Goal: Information Seeking & Learning: Learn about a topic

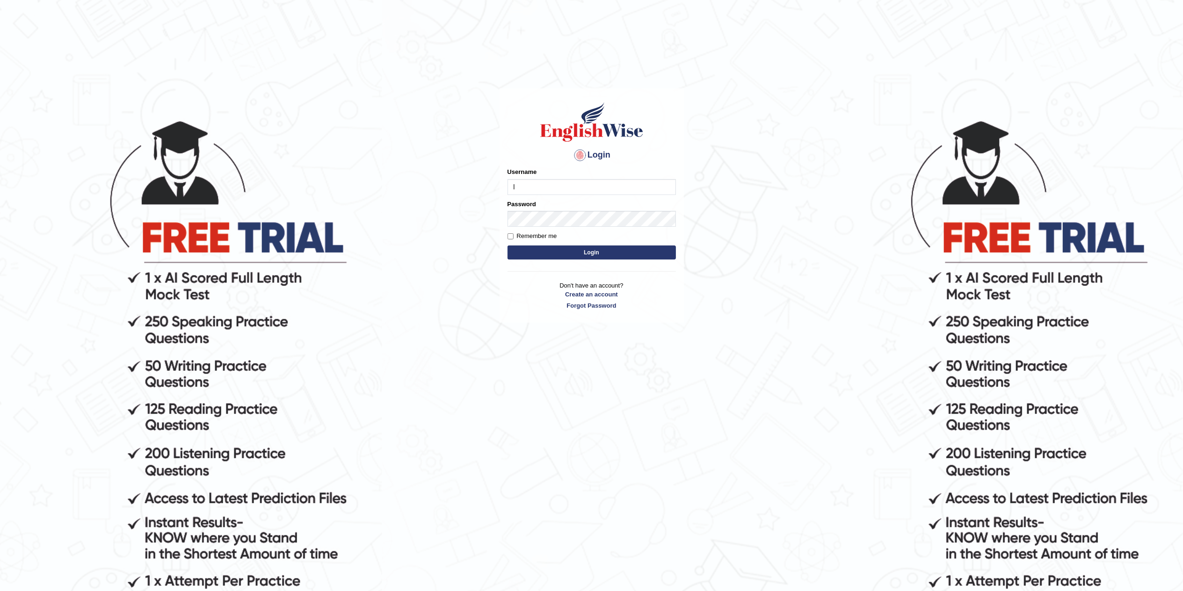
type input "Lanzas"
click at [552, 254] on button "Login" at bounding box center [592, 253] width 168 height 14
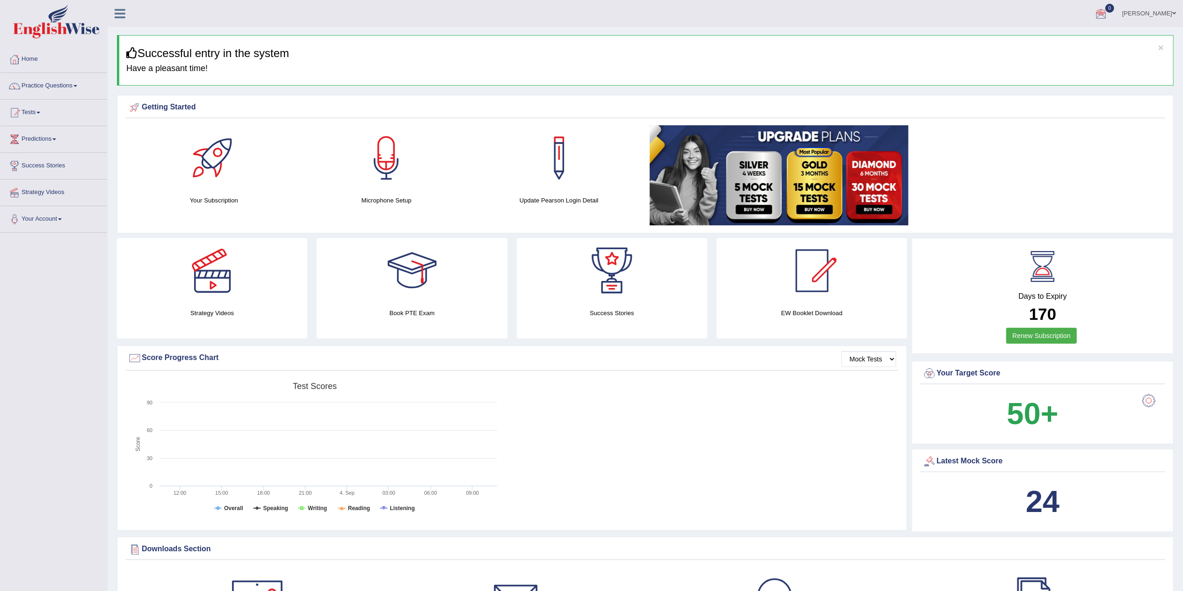
click at [996, 44] on div "× Successful entry in the system Have a pleasant time!" at bounding box center [645, 60] width 1057 height 51
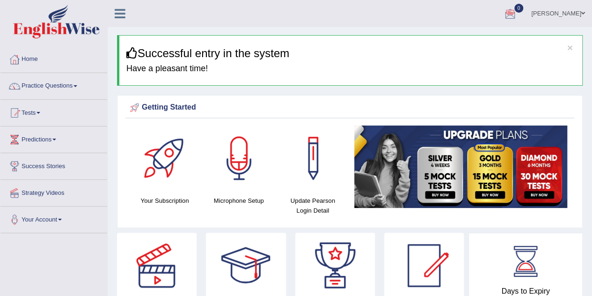
drag, startPoint x: 1142, startPoint y: 2, endPoint x: 390, endPoint y: 16, distance: 751.9
click at [390, 16] on ul "Salvatore Lanza Toggle navigation Username: LanzaS Access Type: Online Subscrip…" at bounding box center [422, 13] width 339 height 27
click at [75, 85] on link "Practice Questions" at bounding box center [53, 84] width 107 height 23
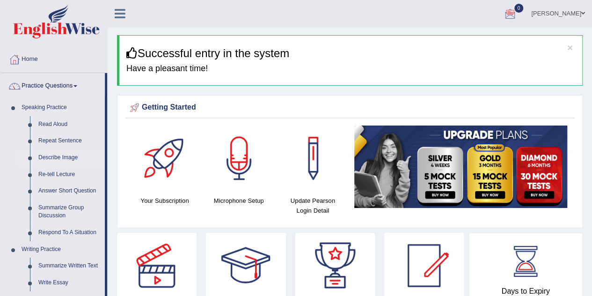
click at [61, 155] on link "Describe Image" at bounding box center [69, 157] width 71 height 17
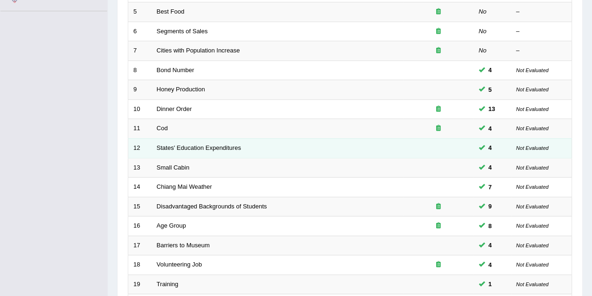
scroll to position [140, 0]
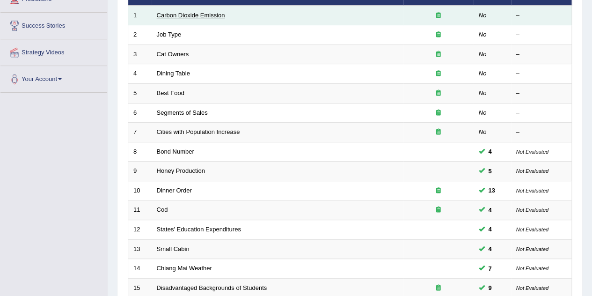
click at [203, 12] on link "Carbon Dioxide Emission" at bounding box center [191, 15] width 68 height 7
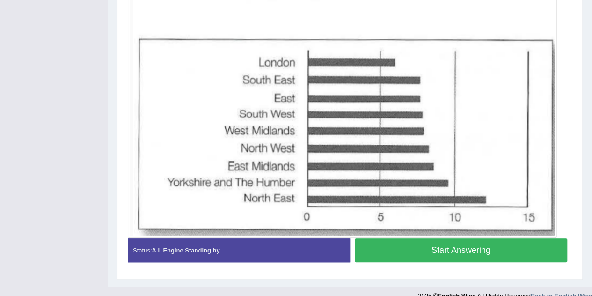
scroll to position [229, 0]
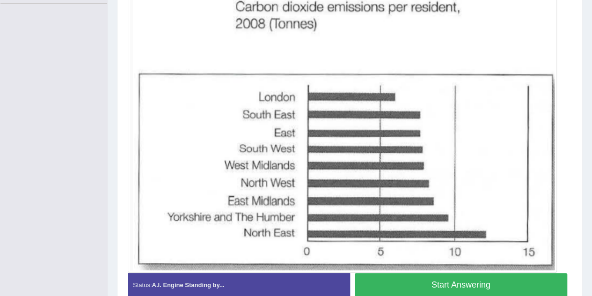
click at [403, 279] on button "Start Answering" at bounding box center [461, 285] width 213 height 24
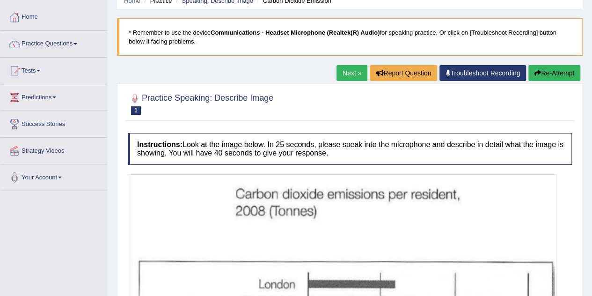
scroll to position [42, 0]
click at [550, 72] on button "Re-Attempt" at bounding box center [554, 73] width 52 height 16
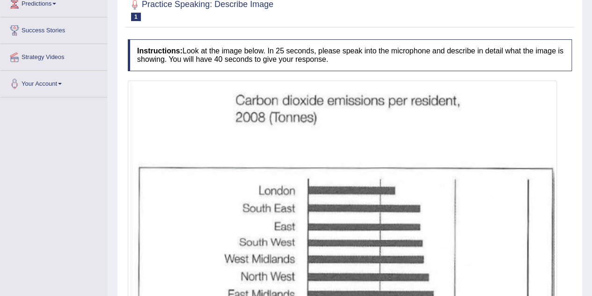
scroll to position [229, 0]
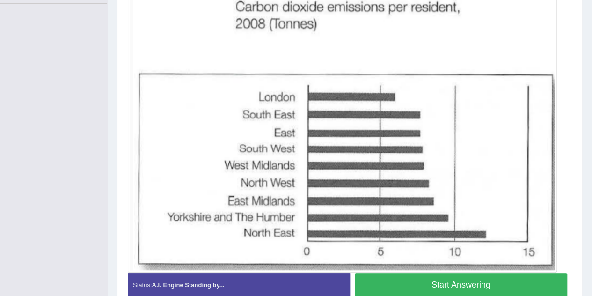
click at [429, 282] on button "Start Answering" at bounding box center [461, 285] width 213 height 24
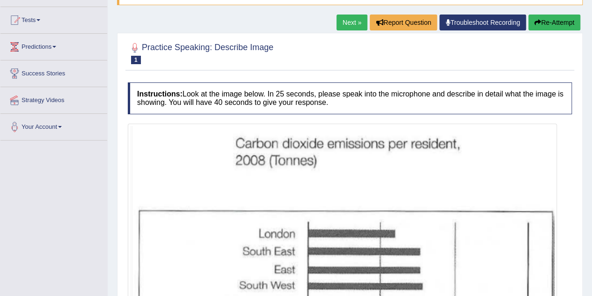
scroll to position [42, 0]
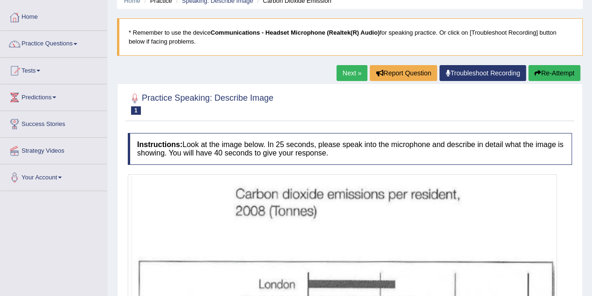
click at [549, 70] on button "Re-Attempt" at bounding box center [554, 73] width 52 height 16
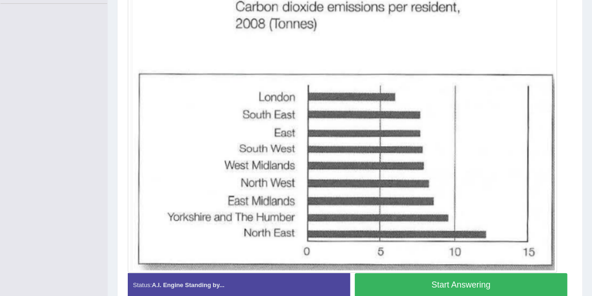
scroll to position [228, 0]
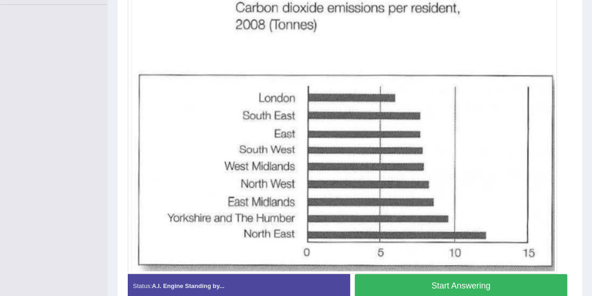
click at [476, 284] on button "Start Answering" at bounding box center [461, 286] width 213 height 24
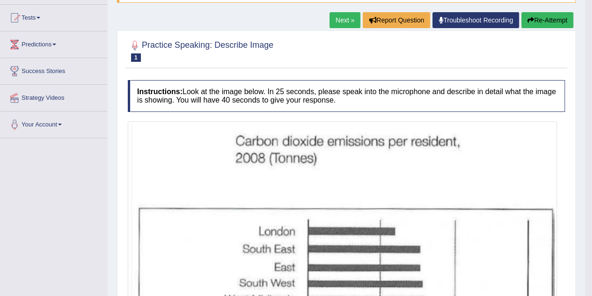
scroll to position [41, 0]
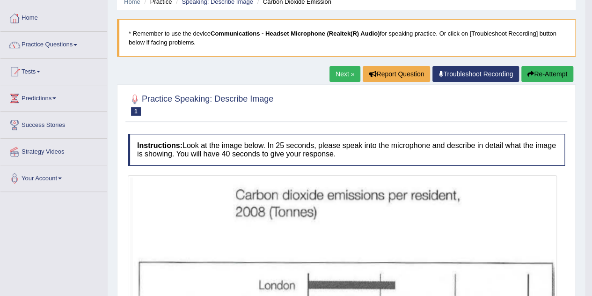
click at [537, 78] on button "Re-Attempt" at bounding box center [547, 74] width 52 height 16
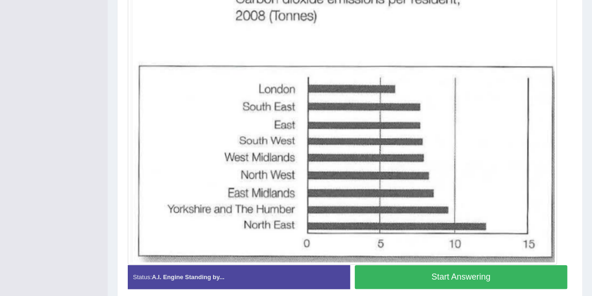
scroll to position [261, 0]
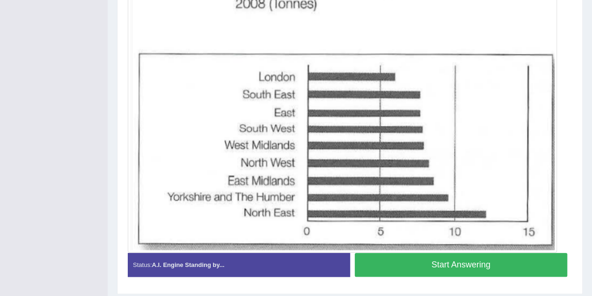
click at [437, 260] on button "Start Answering" at bounding box center [461, 265] width 213 height 24
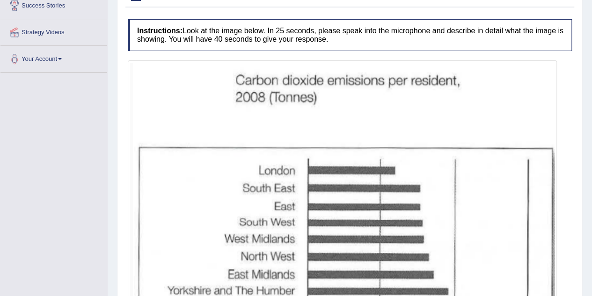
scroll to position [114, 0]
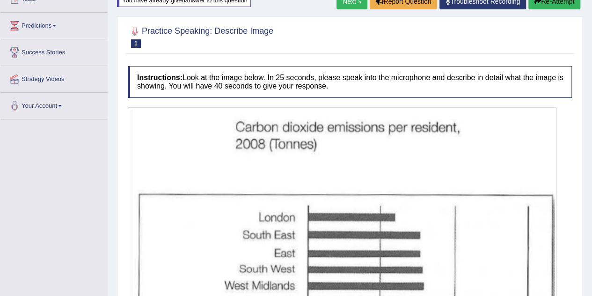
click at [550, 4] on button "Re-Attempt" at bounding box center [554, 1] width 52 height 16
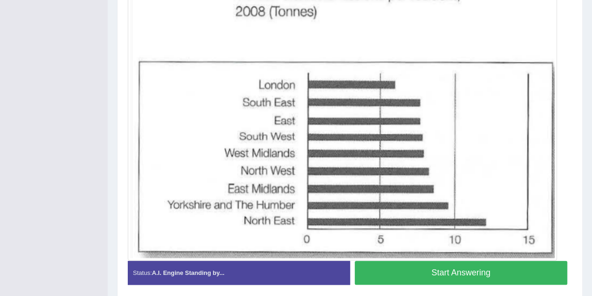
scroll to position [271, 0]
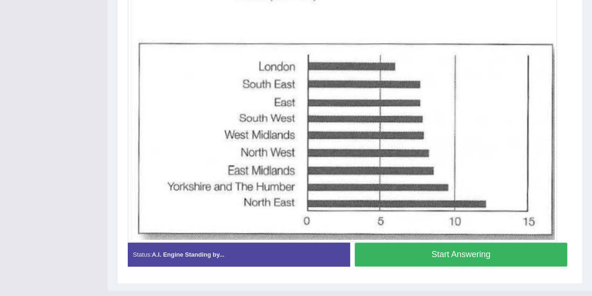
click at [460, 255] on button "Start Answering" at bounding box center [461, 254] width 213 height 24
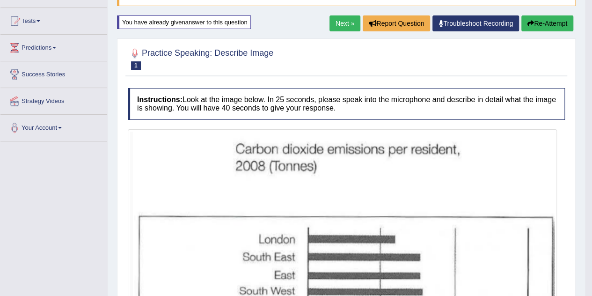
scroll to position [77, 0]
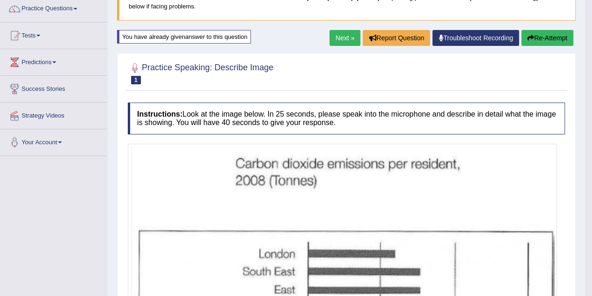
click at [543, 38] on button "Re-Attempt" at bounding box center [547, 38] width 52 height 16
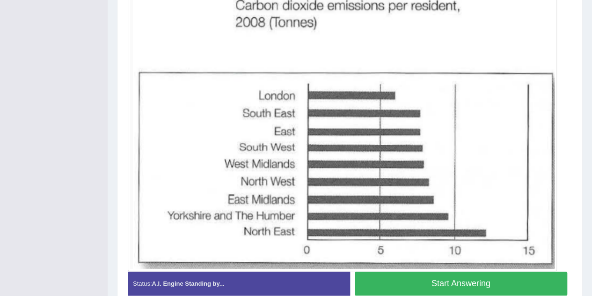
scroll to position [240, 0]
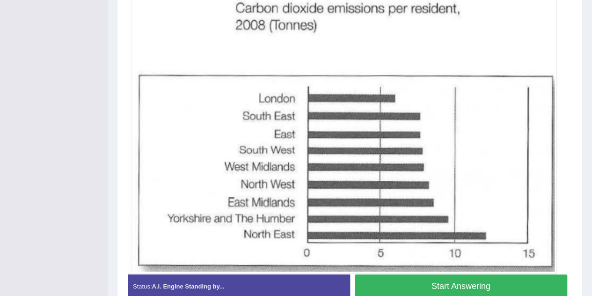
click at [472, 280] on button "Start Answering" at bounding box center [461, 286] width 213 height 24
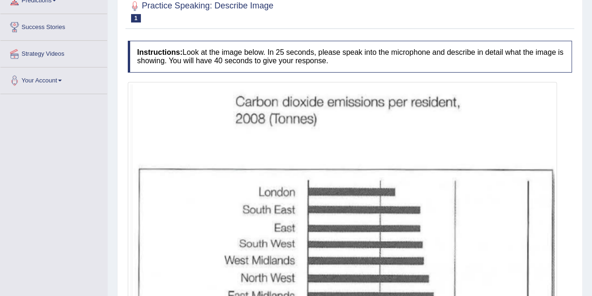
scroll to position [92, 0]
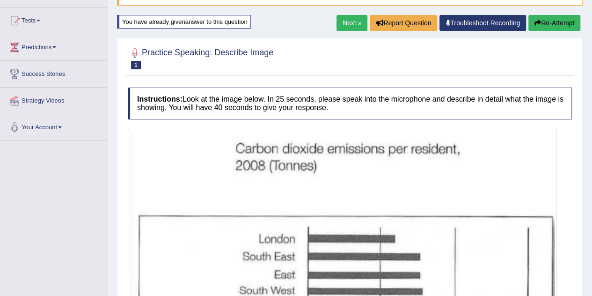
click at [560, 25] on button "Re-Attempt" at bounding box center [554, 23] width 52 height 16
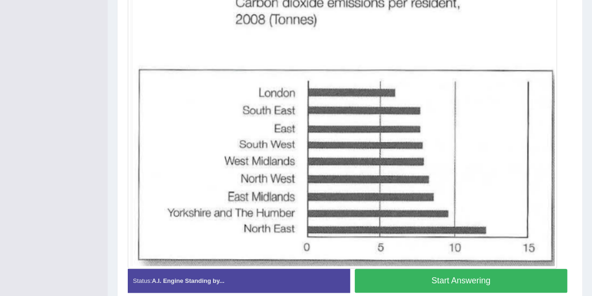
scroll to position [233, 0]
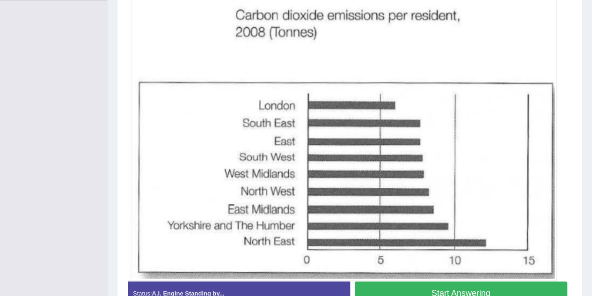
click at [432, 288] on button "Start Answering" at bounding box center [461, 293] width 213 height 24
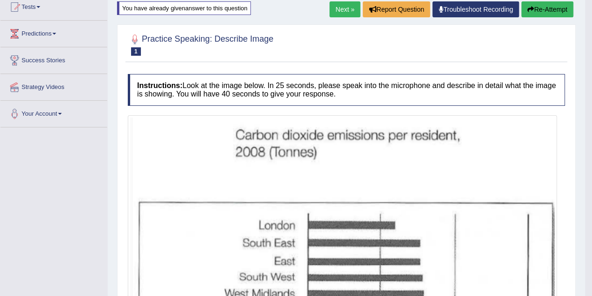
scroll to position [85, 0]
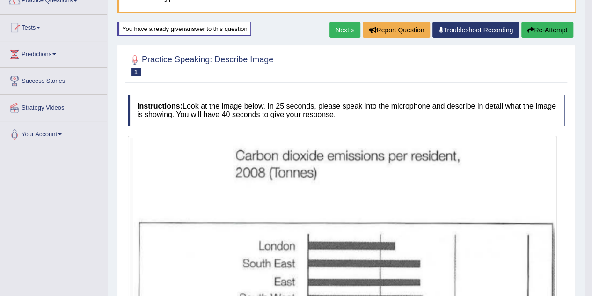
click at [536, 31] on button "Re-Attempt" at bounding box center [547, 30] width 52 height 16
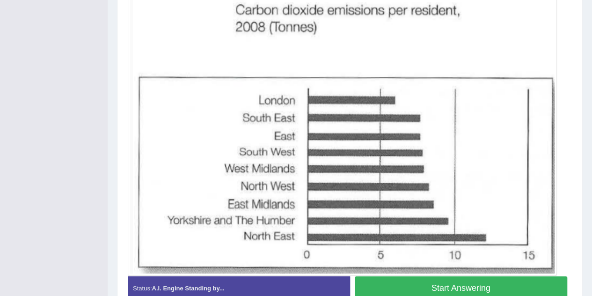
scroll to position [240, 0]
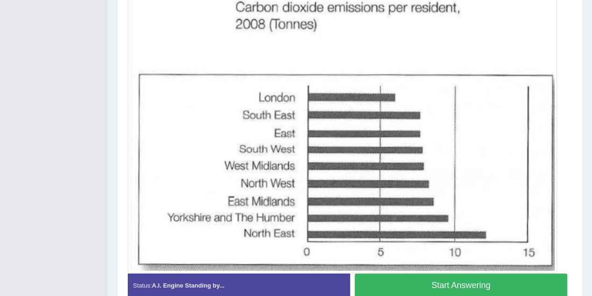
click at [467, 279] on button "Start Answering" at bounding box center [461, 285] width 213 height 24
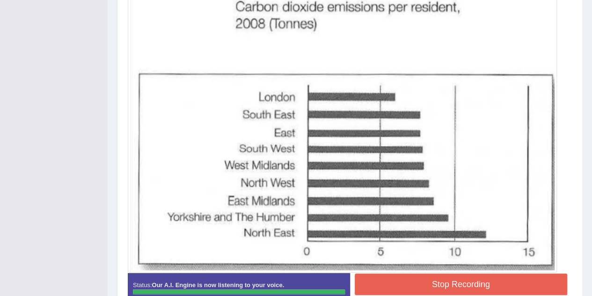
click at [449, 281] on button "Stop Recording" at bounding box center [461, 284] width 213 height 22
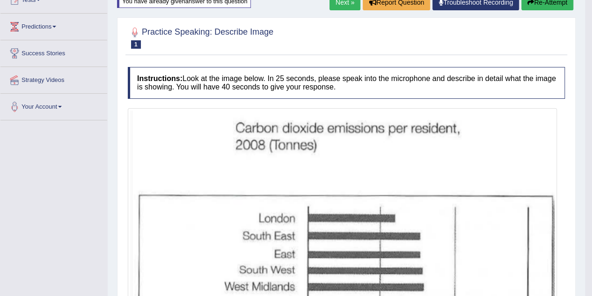
scroll to position [94, 0]
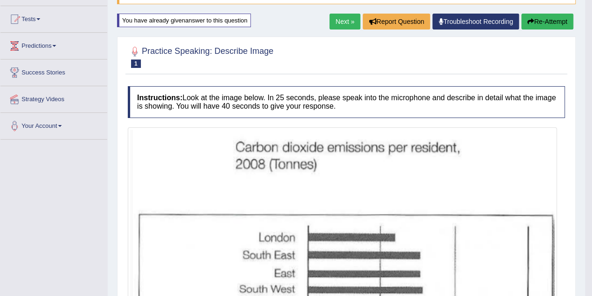
click at [549, 22] on button "Re-Attempt" at bounding box center [547, 22] width 52 height 16
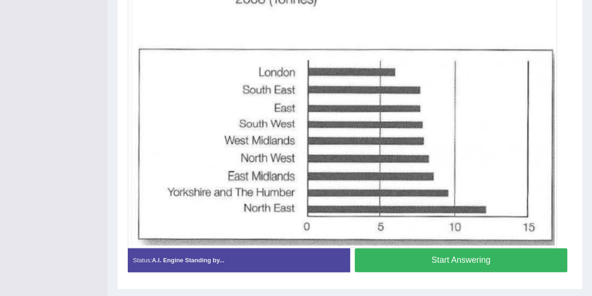
scroll to position [281, 0]
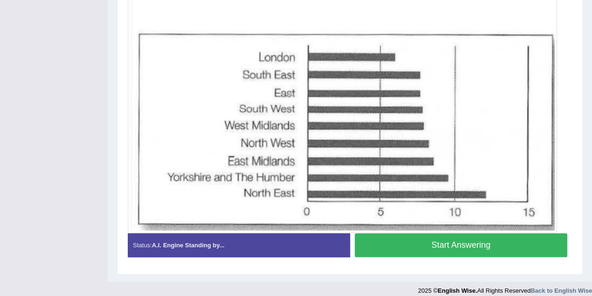
click at [425, 245] on button "Start Answering" at bounding box center [461, 245] width 213 height 24
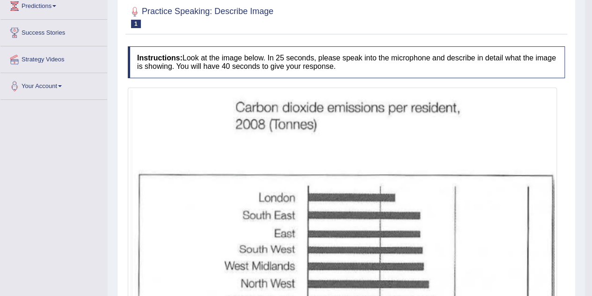
scroll to position [87, 0]
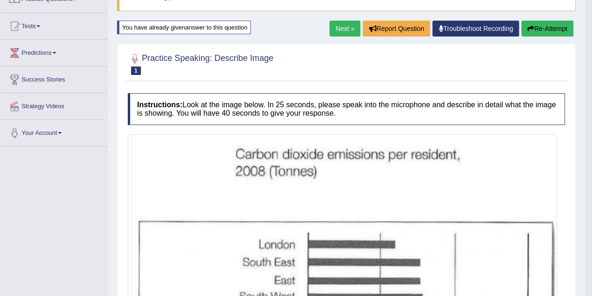
click at [551, 28] on button "Re-Attempt" at bounding box center [547, 29] width 52 height 16
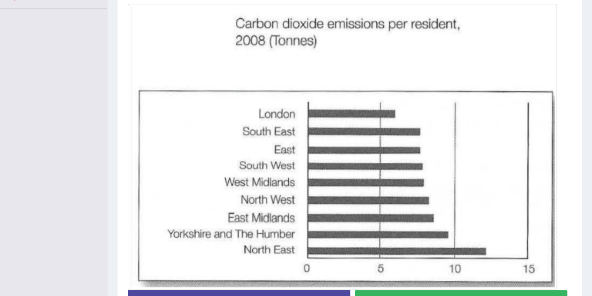
scroll to position [227, 0]
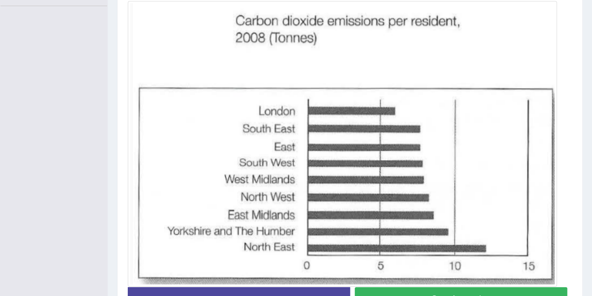
click at [449, 291] on button "Start Answering" at bounding box center [461, 299] width 213 height 24
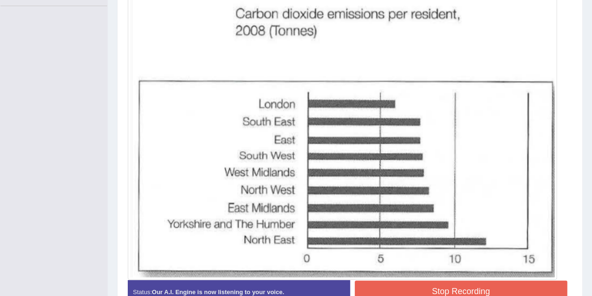
click at [428, 287] on button "Stop Recording" at bounding box center [461, 291] width 213 height 22
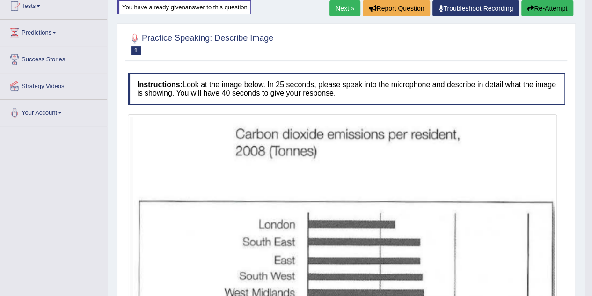
scroll to position [87, 0]
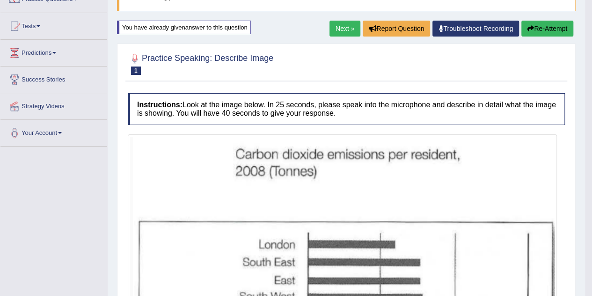
click at [340, 29] on link "Next »" at bounding box center [344, 29] width 31 height 16
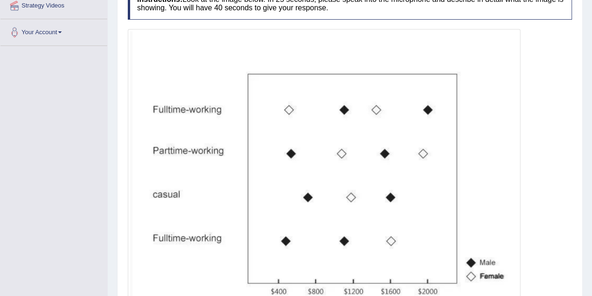
scroll to position [234, 0]
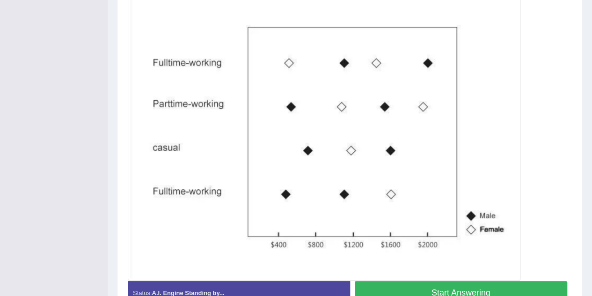
click at [419, 285] on button "Start Answering" at bounding box center [461, 293] width 213 height 24
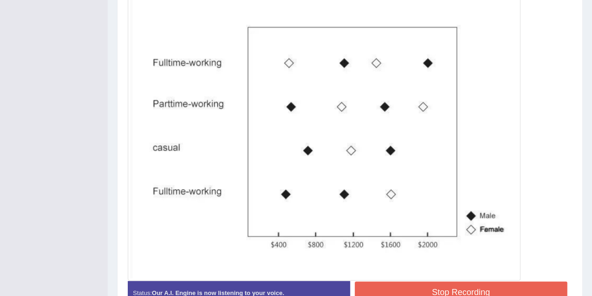
click at [433, 286] on button "Stop Recording" at bounding box center [461, 292] width 213 height 22
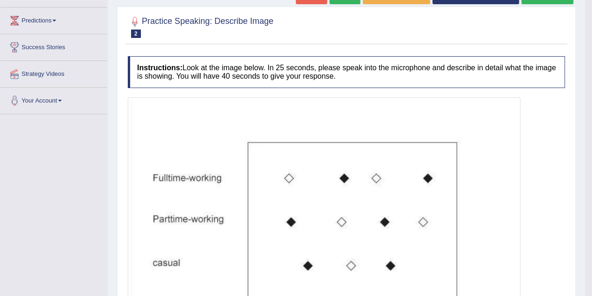
scroll to position [72, 0]
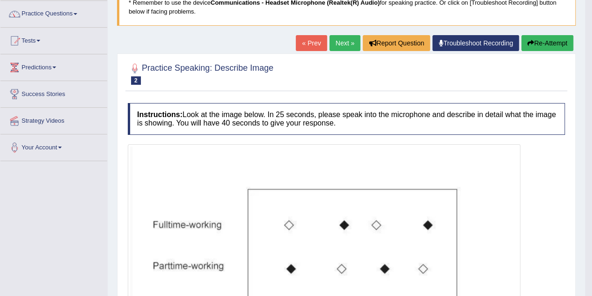
click at [544, 42] on button "Re-Attempt" at bounding box center [547, 43] width 52 height 16
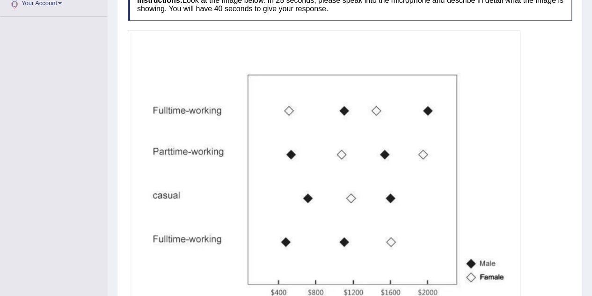
scroll to position [266, 0]
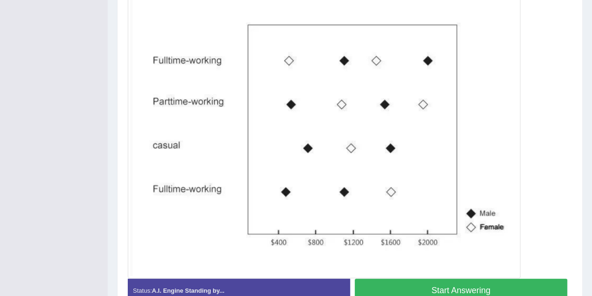
click at [414, 282] on button "Start Answering" at bounding box center [461, 290] width 213 height 24
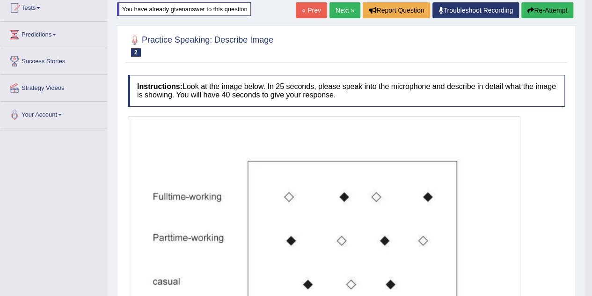
scroll to position [101, 0]
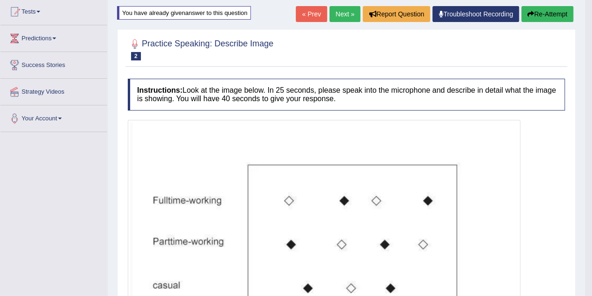
click at [345, 15] on link "Next »" at bounding box center [344, 14] width 31 height 16
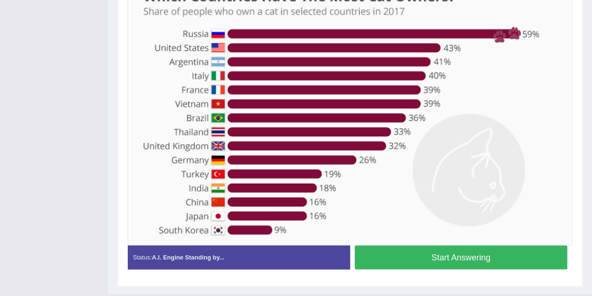
scroll to position [258, 0]
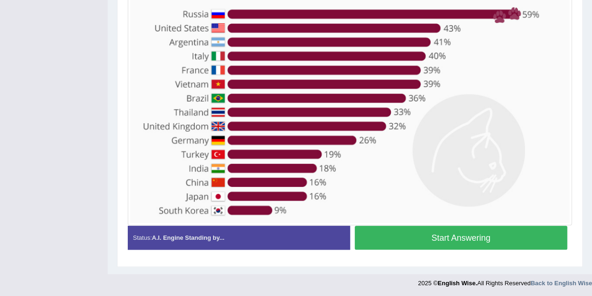
click at [400, 233] on button "Start Answering" at bounding box center [461, 237] width 213 height 24
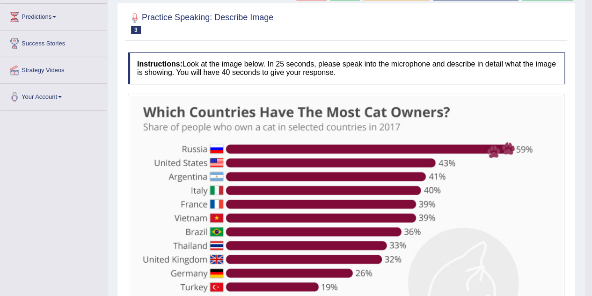
scroll to position [71, 0]
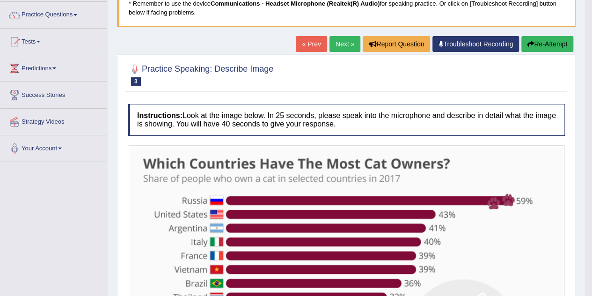
click at [535, 47] on button "Re-Attempt" at bounding box center [547, 44] width 52 height 16
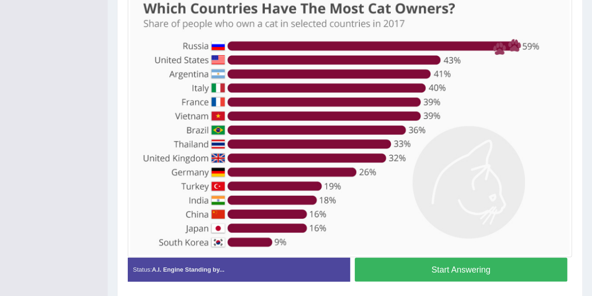
scroll to position [265, 0]
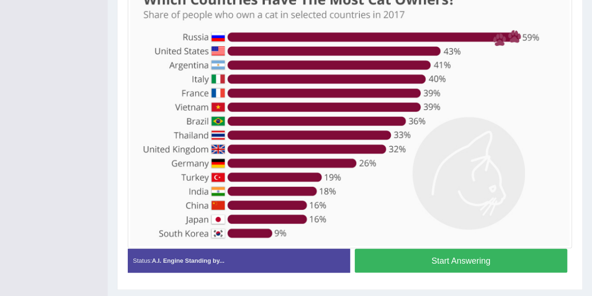
click at [410, 261] on button "Start Answering" at bounding box center [461, 260] width 213 height 24
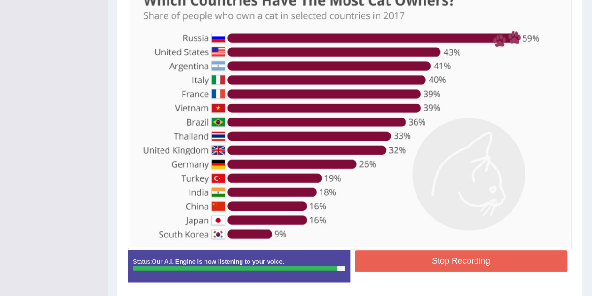
scroll to position [272, 0]
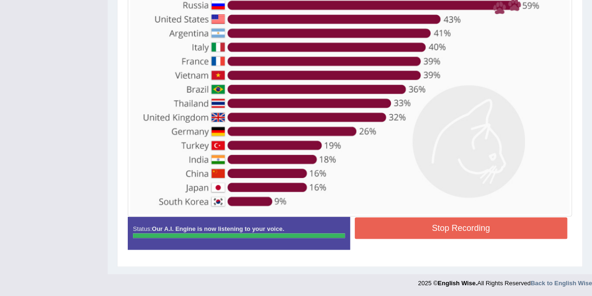
click at [450, 228] on div "Instructions: Look at the image below. In 25 seconds, please speak into the mic…" at bounding box center [349, 82] width 449 height 358
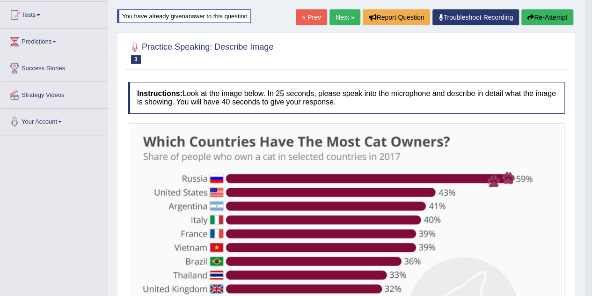
scroll to position [94, 0]
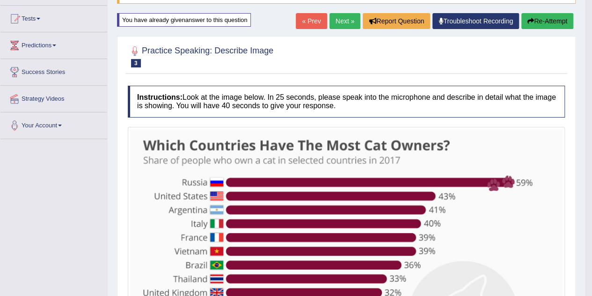
click at [542, 15] on button "Re-Attempt" at bounding box center [547, 21] width 52 height 16
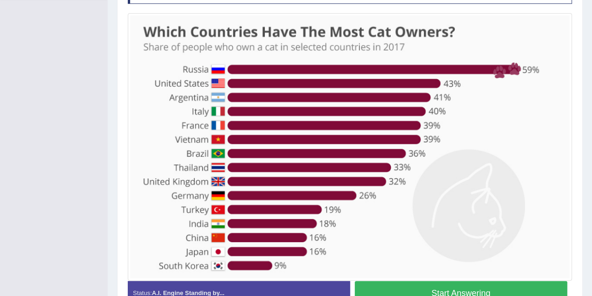
scroll to position [241, 0]
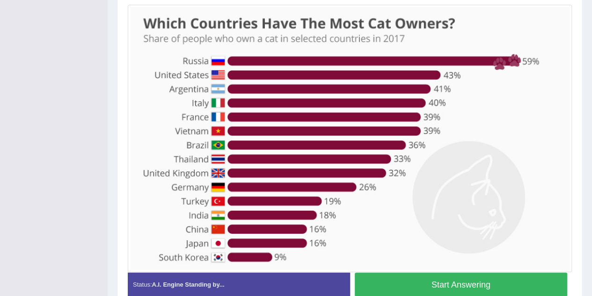
click at [475, 279] on button "Start Answering" at bounding box center [461, 284] width 213 height 24
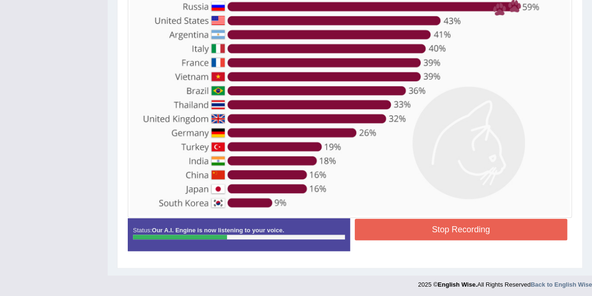
scroll to position [272, 0]
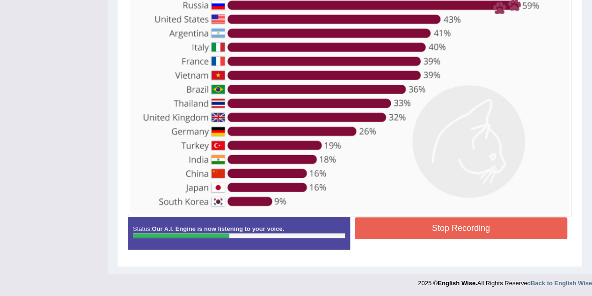
click at [436, 223] on button "Stop Recording" at bounding box center [461, 228] width 213 height 22
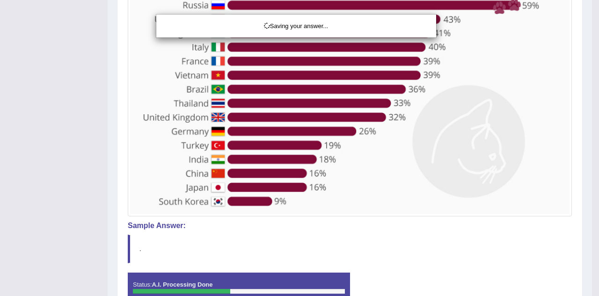
click at [520, 137] on div "Saving your answer..." at bounding box center [299, 148] width 599 height 296
click at [523, 127] on div "Saving your answer..." at bounding box center [299, 148] width 599 height 296
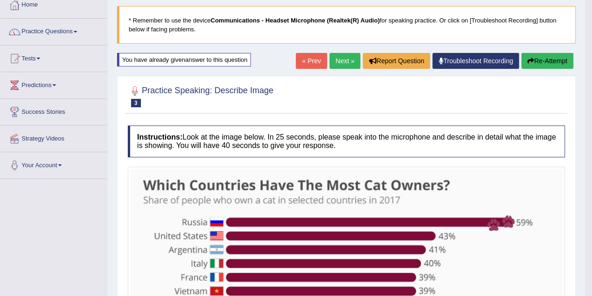
scroll to position [0, 0]
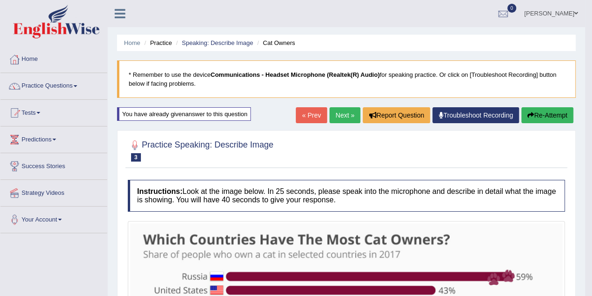
click at [535, 111] on button "Re-Attempt" at bounding box center [547, 115] width 52 height 16
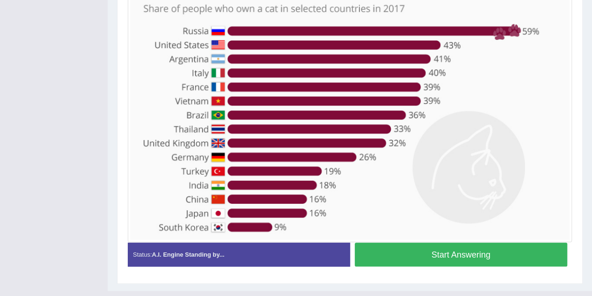
scroll to position [281, 0]
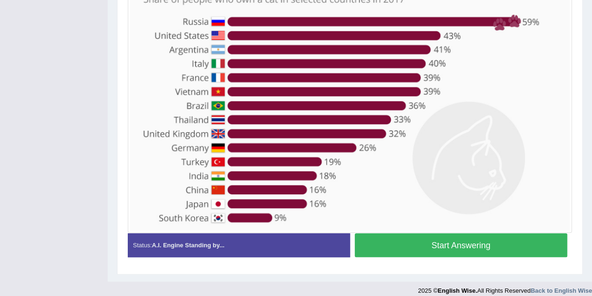
click at [403, 243] on button "Start Answering" at bounding box center [461, 245] width 213 height 24
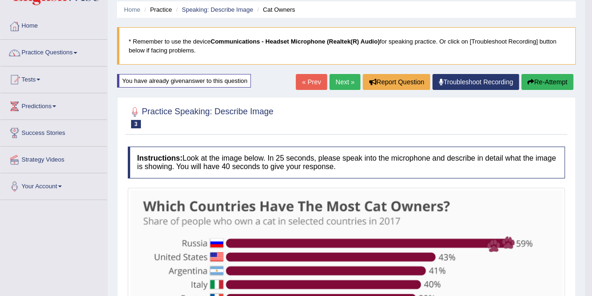
scroll to position [0, 0]
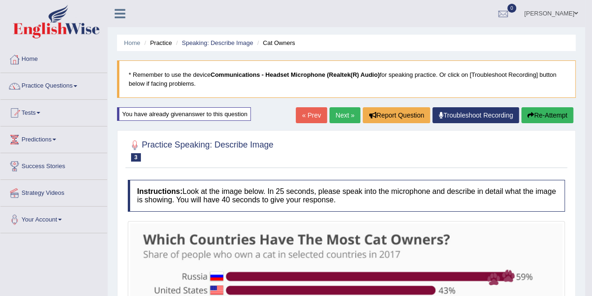
click at [545, 114] on button "Re-Attempt" at bounding box center [547, 115] width 52 height 16
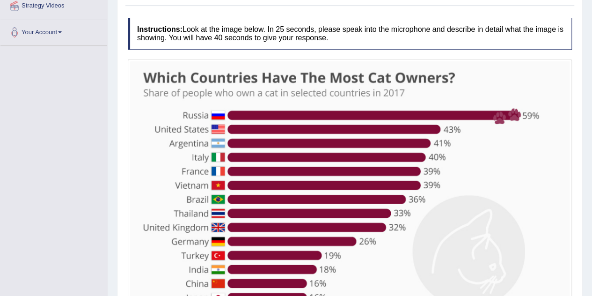
scroll to position [234, 0]
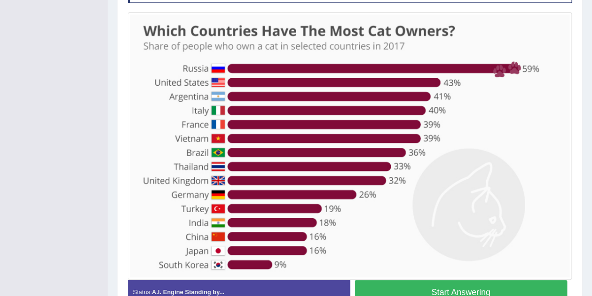
click at [409, 284] on button "Start Answering" at bounding box center [461, 292] width 213 height 24
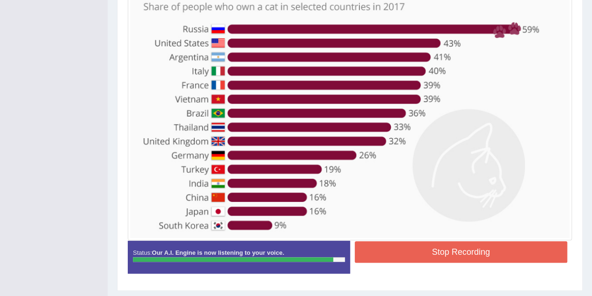
scroll to position [272, 0]
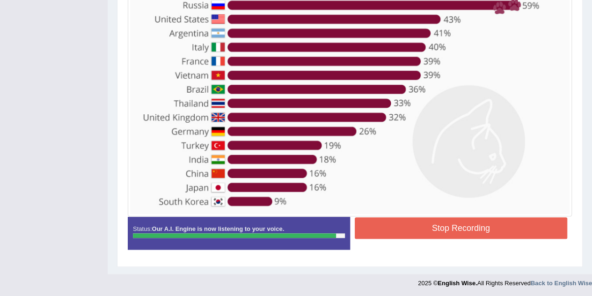
click at [415, 225] on button "Stop Recording" at bounding box center [461, 228] width 213 height 22
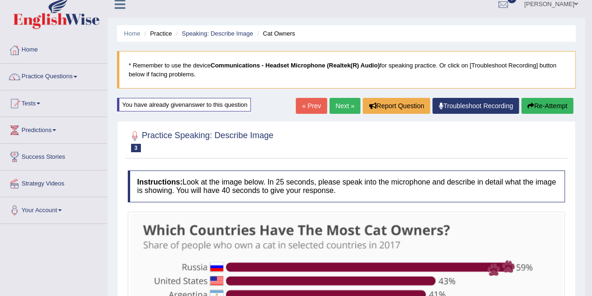
scroll to position [0, 0]
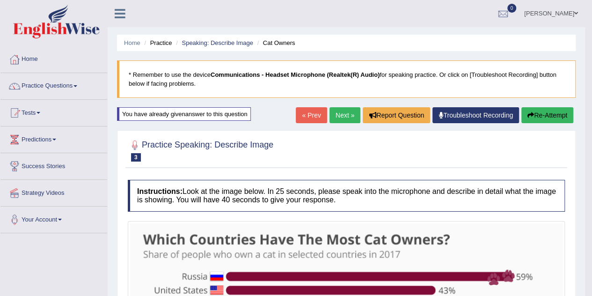
click at [341, 113] on link "Next »" at bounding box center [344, 115] width 31 height 16
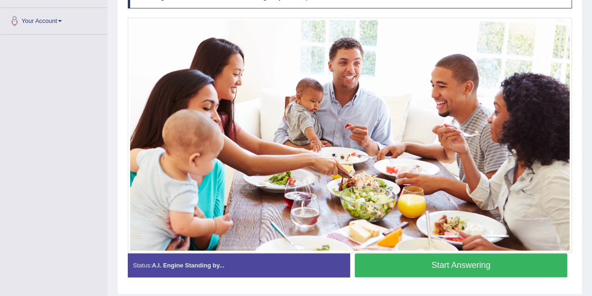
scroll to position [179, 0]
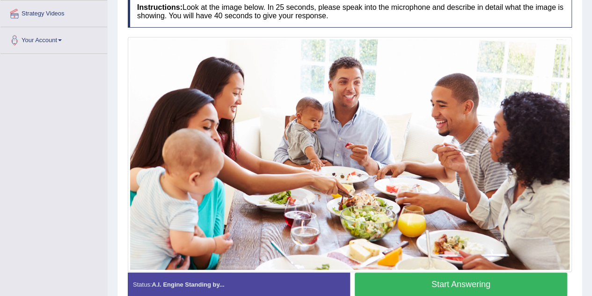
click at [417, 283] on button "Start Answering" at bounding box center [461, 284] width 213 height 24
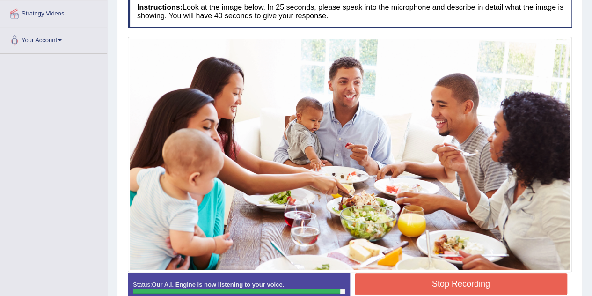
click at [417, 285] on button "Stop Recording" at bounding box center [461, 284] width 213 height 22
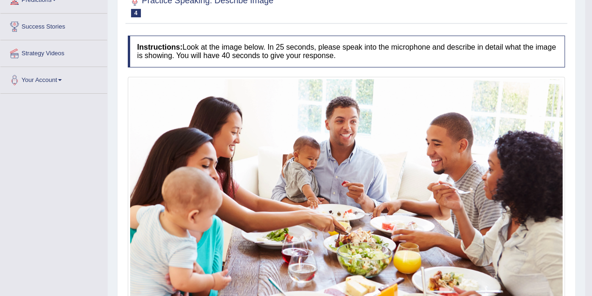
scroll to position [0, 0]
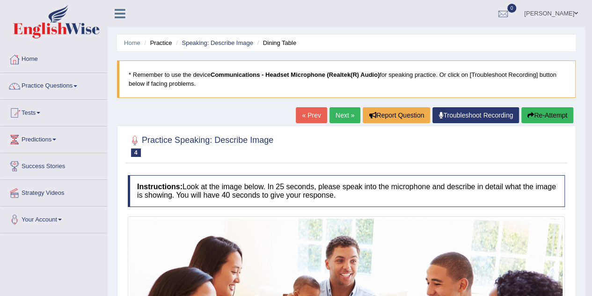
click at [539, 115] on button "Re-Attempt" at bounding box center [547, 115] width 52 height 16
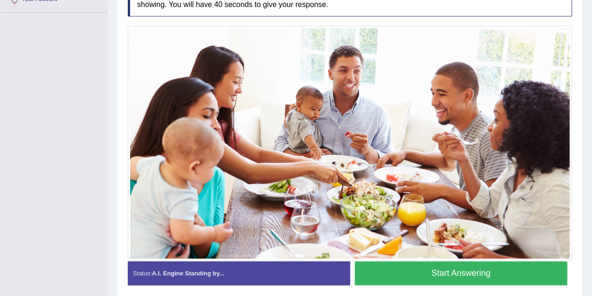
scroll to position [209, 0]
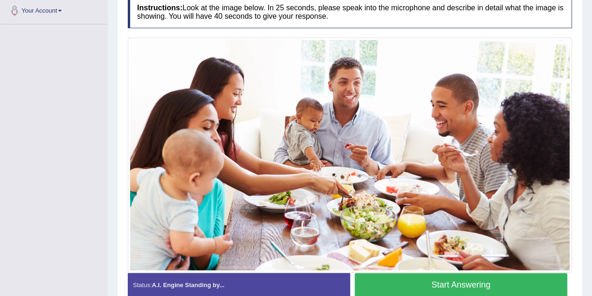
click at [448, 284] on button "Start Answering" at bounding box center [461, 285] width 213 height 24
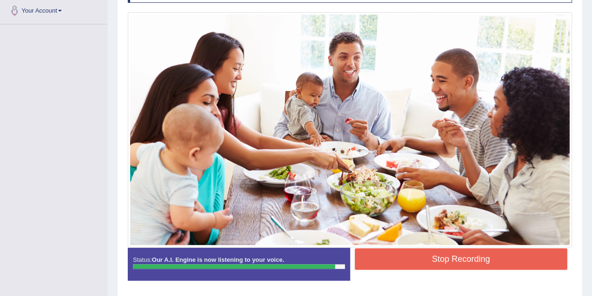
click at [460, 258] on button "Stop Recording" at bounding box center [461, 259] width 213 height 22
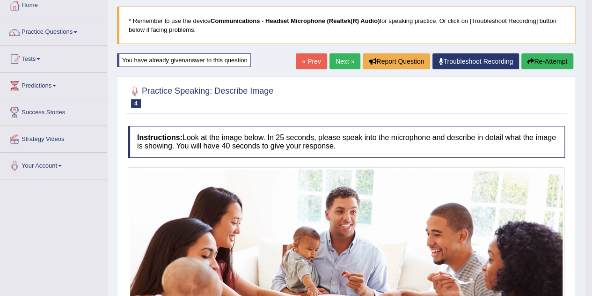
scroll to position [68, 0]
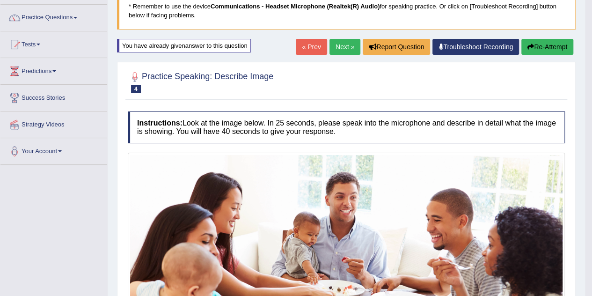
click at [548, 53] on button "Re-Attempt" at bounding box center [547, 47] width 52 height 16
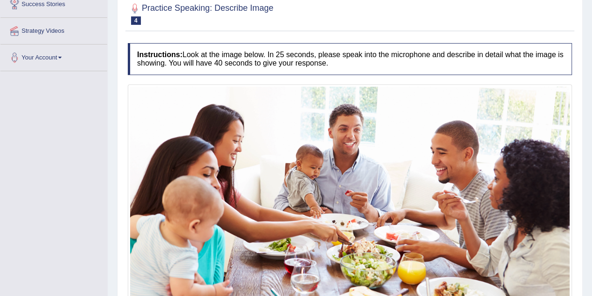
scroll to position [255, 0]
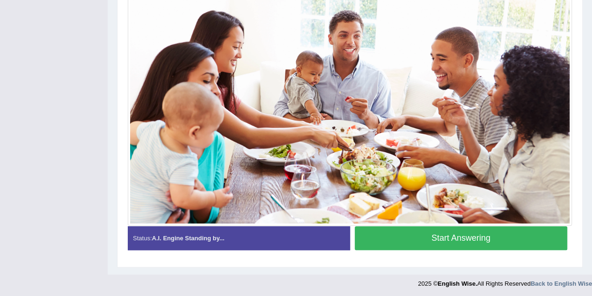
click at [439, 234] on button "Start Answering" at bounding box center [461, 238] width 213 height 24
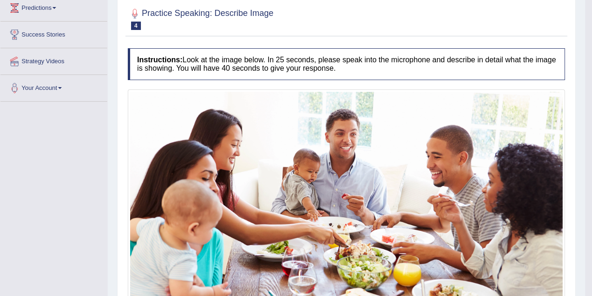
scroll to position [104, 0]
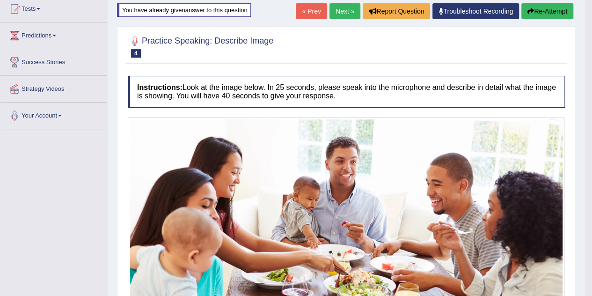
click at [535, 12] on button "Re-Attempt" at bounding box center [547, 11] width 52 height 16
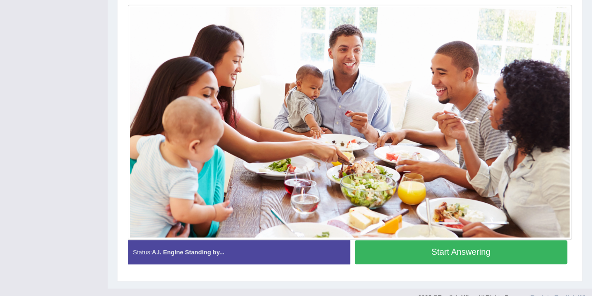
scroll to position [255, 0]
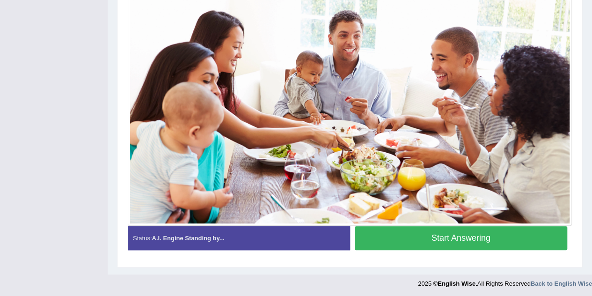
click at [436, 235] on button "Start Answering" at bounding box center [461, 238] width 213 height 24
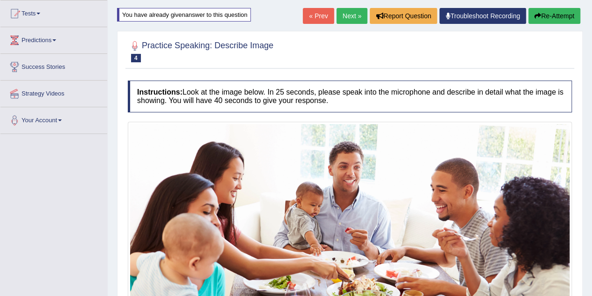
scroll to position [90, 0]
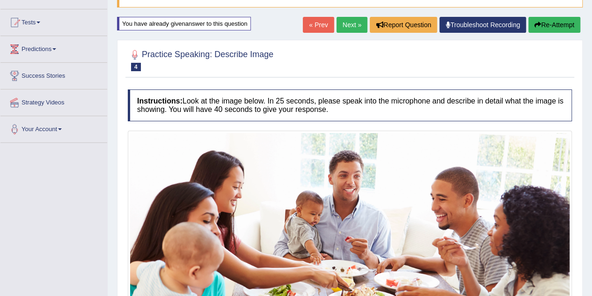
click at [545, 24] on button "Re-Attempt" at bounding box center [554, 25] width 52 height 16
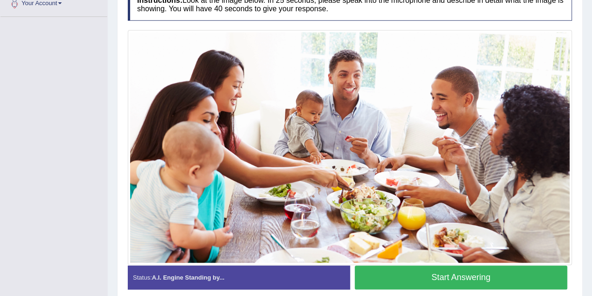
scroll to position [231, 0]
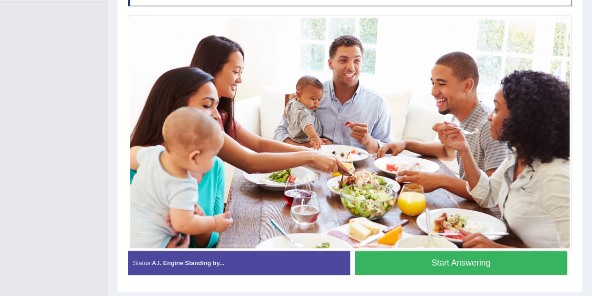
click at [443, 264] on button "Start Answering" at bounding box center [461, 263] width 213 height 24
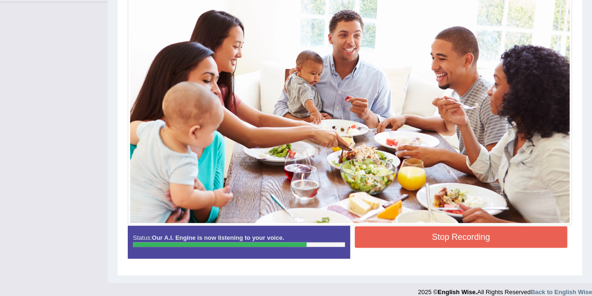
click at [435, 234] on button "Stop Recording" at bounding box center [461, 237] width 213 height 22
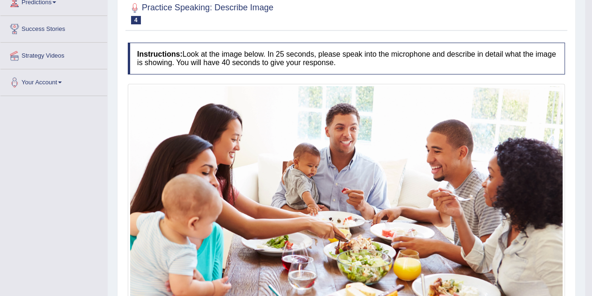
scroll to position [44, 0]
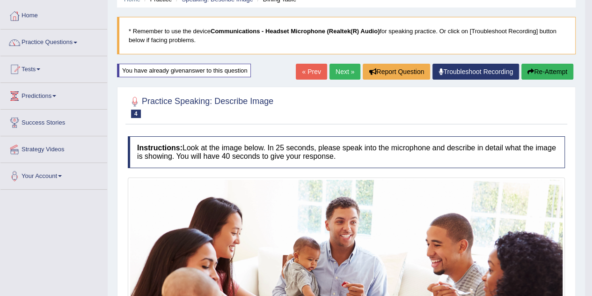
click at [342, 73] on link "Next »" at bounding box center [344, 72] width 31 height 16
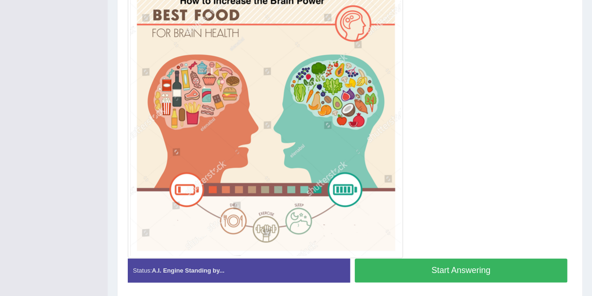
scroll to position [215, 0]
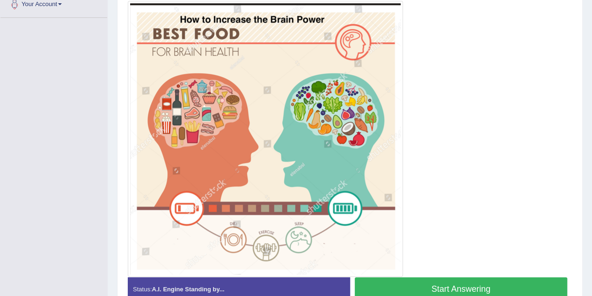
click at [436, 281] on button "Start Answering" at bounding box center [461, 289] width 213 height 24
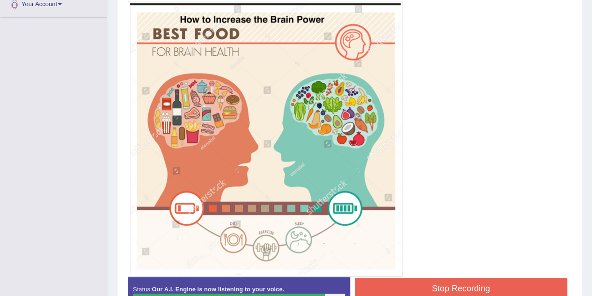
drag, startPoint x: 439, startPoint y: 282, endPoint x: 438, endPoint y: 274, distance: 8.4
click at [439, 282] on button "Stop Recording" at bounding box center [461, 288] width 213 height 22
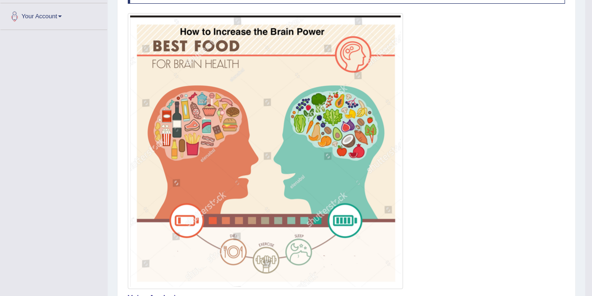
scroll to position [28, 0]
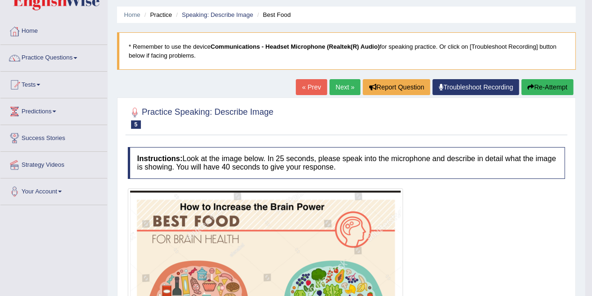
click at [534, 81] on button "Re-Attempt" at bounding box center [547, 87] width 52 height 16
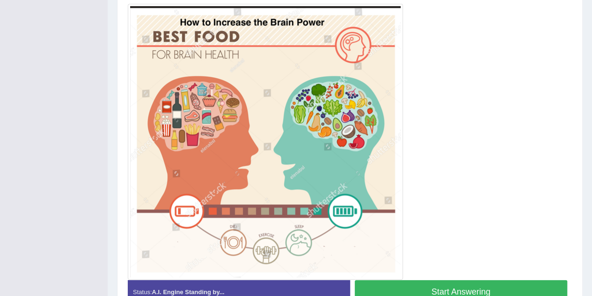
scroll to position [262, 0]
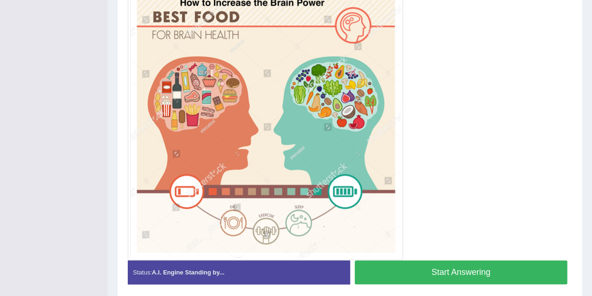
click at [469, 271] on button "Start Answering" at bounding box center [461, 272] width 213 height 24
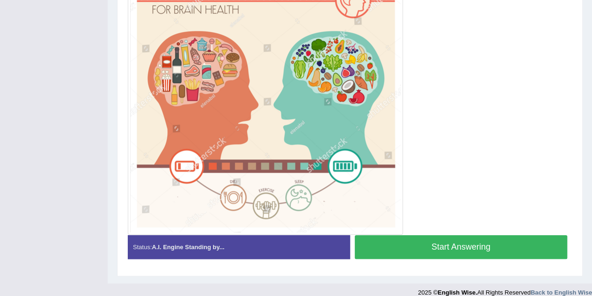
scroll to position [238, 0]
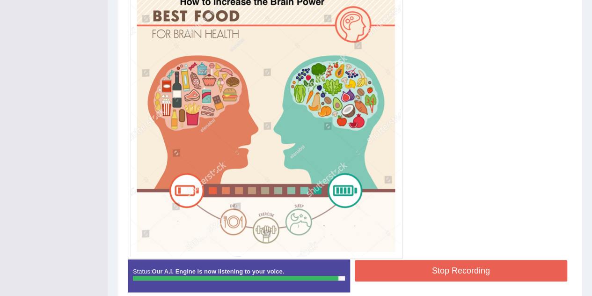
click at [464, 275] on button "Stop Recording" at bounding box center [461, 271] width 213 height 22
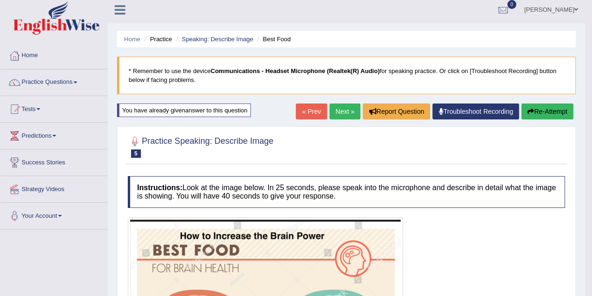
scroll to position [51, 0]
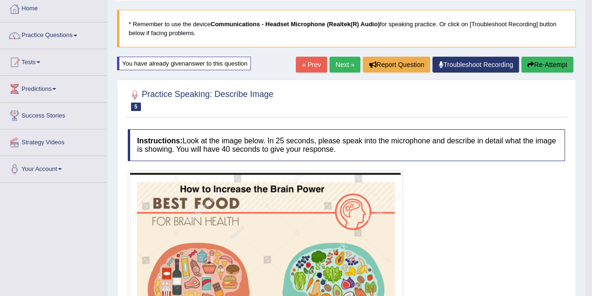
click at [342, 60] on link "Next »" at bounding box center [344, 65] width 31 height 16
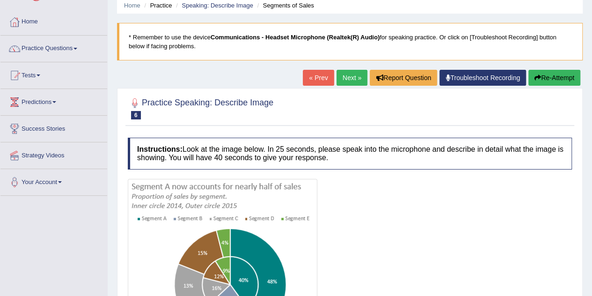
scroll to position [140, 0]
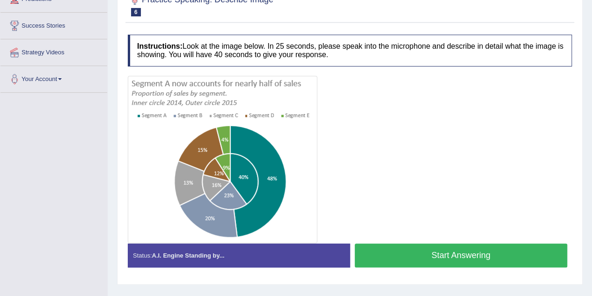
click at [477, 147] on div at bounding box center [350, 159] width 444 height 167
click at [413, 256] on button "Start Answering" at bounding box center [461, 255] width 213 height 24
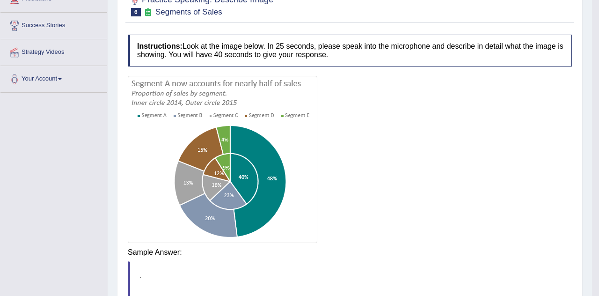
click at [409, 155] on body "Toggle navigation Home Practice Questions Speaking Practice Read Aloud Repeat S…" at bounding box center [299, 8] width 599 height 296
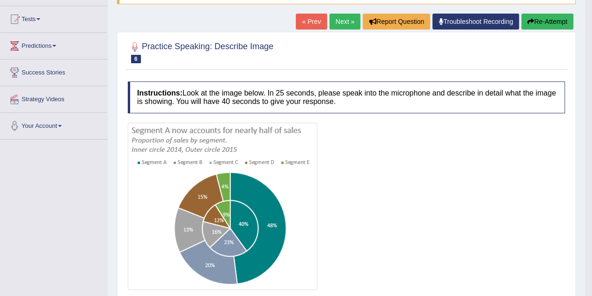
scroll to position [94, 0]
click at [545, 22] on button "Re-Attempt" at bounding box center [547, 22] width 52 height 16
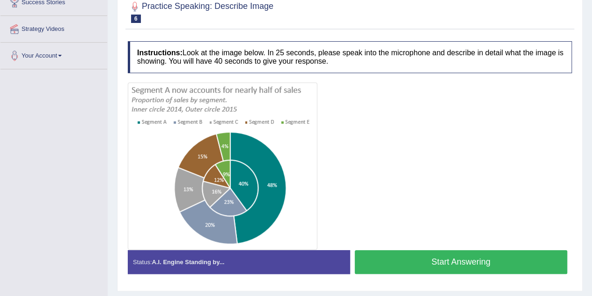
scroll to position [187, 0]
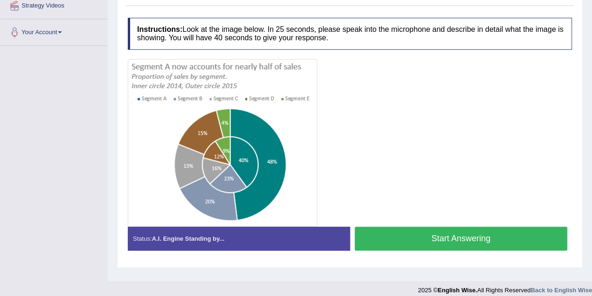
click at [444, 236] on button "Start Answering" at bounding box center [461, 238] width 213 height 24
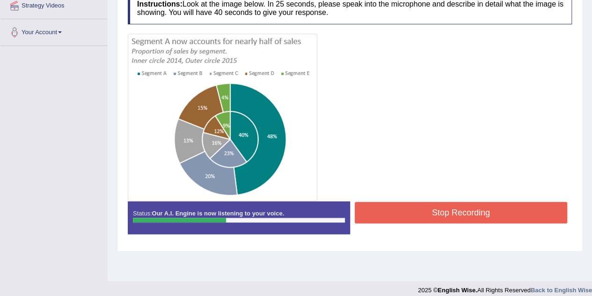
click at [459, 205] on button "Stop Recording" at bounding box center [461, 213] width 213 height 22
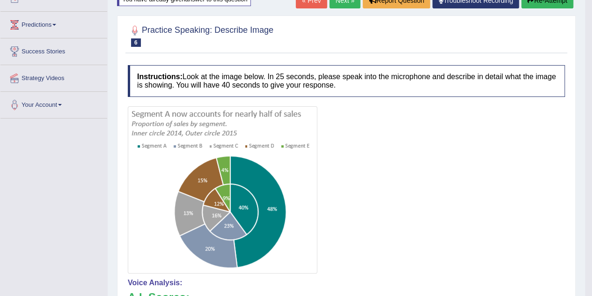
scroll to position [94, 0]
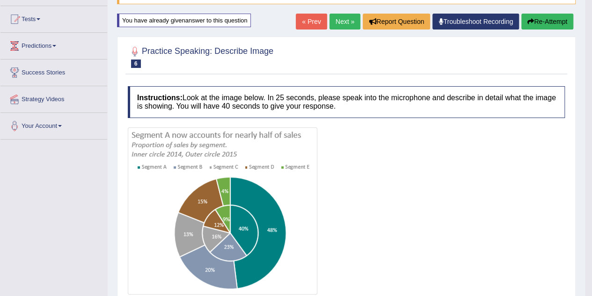
click at [530, 24] on button "Re-Attempt" at bounding box center [547, 22] width 52 height 16
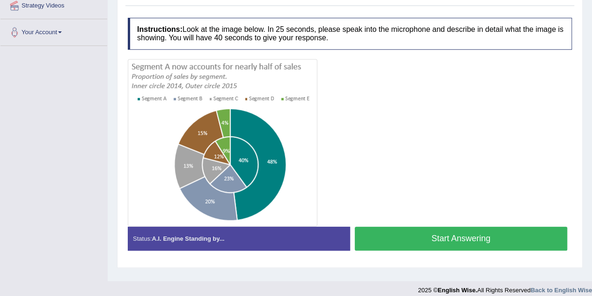
scroll to position [187, 0]
click at [413, 238] on button "Start Answering" at bounding box center [461, 238] width 213 height 24
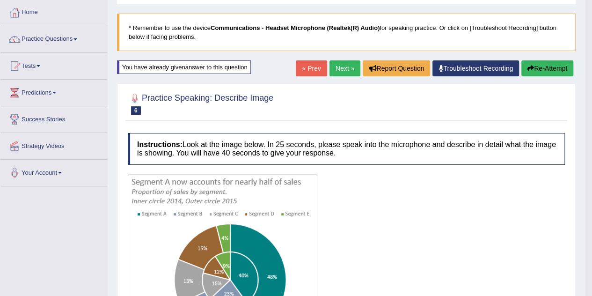
scroll to position [0, 0]
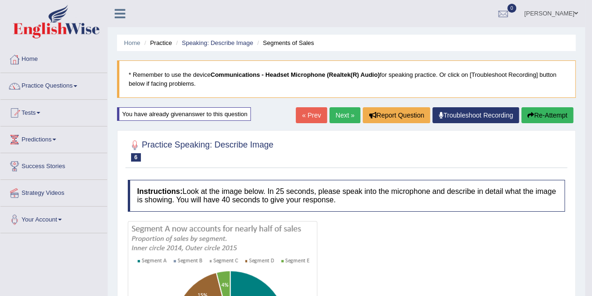
click at [348, 114] on link "Next »" at bounding box center [344, 115] width 31 height 16
